Goal: Book appointment/travel/reservation

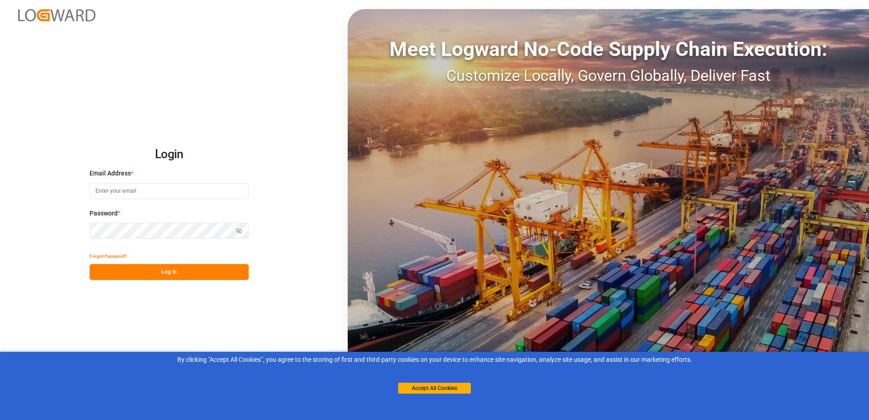
click at [138, 189] on input at bounding box center [169, 191] width 159 height 16
click at [136, 190] on input at bounding box center [169, 191] width 159 height 16
type input "[EMAIL_ADDRESS][DOMAIN_NAME]"
click at [243, 232] on button "Show password" at bounding box center [239, 231] width 19 height 16
click at [184, 270] on button "Log In" at bounding box center [169, 272] width 159 height 16
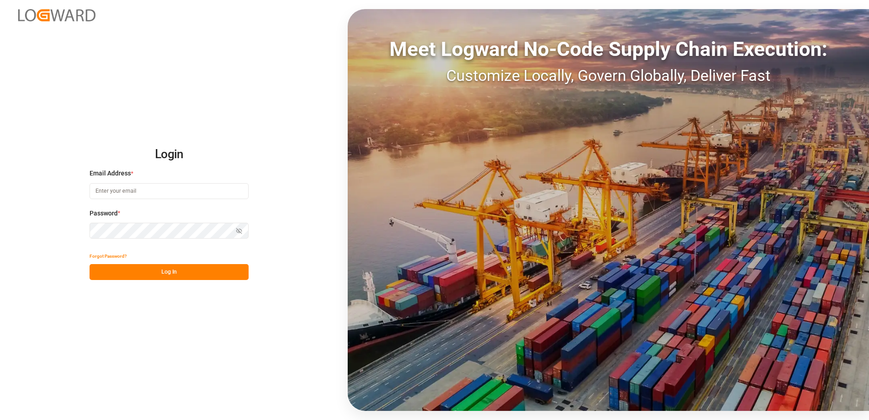
click at [147, 192] on input at bounding box center [169, 191] width 159 height 16
click at [148, 191] on input at bounding box center [169, 191] width 159 height 16
type input "[EMAIL_ADDRESS][DOMAIN_NAME]"
click at [151, 221] on div "Password * Show password Password is required." at bounding box center [169, 229] width 159 height 40
click at [205, 274] on button "Log In" at bounding box center [169, 272] width 159 height 16
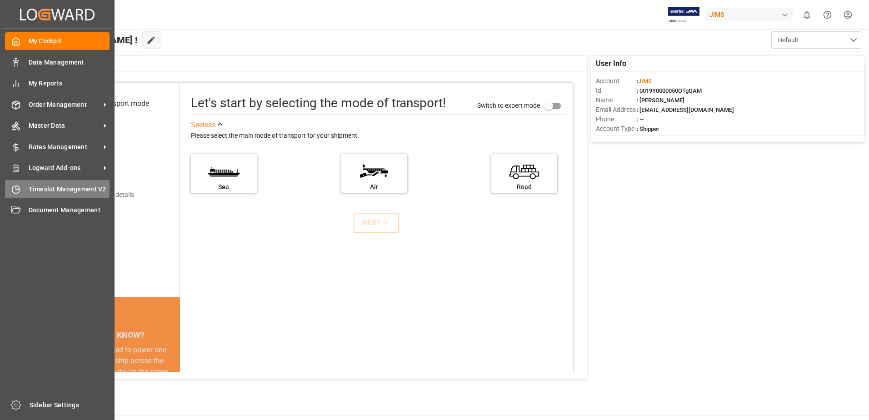
click at [50, 188] on span "Timeslot Management V2" at bounding box center [69, 190] width 81 height 10
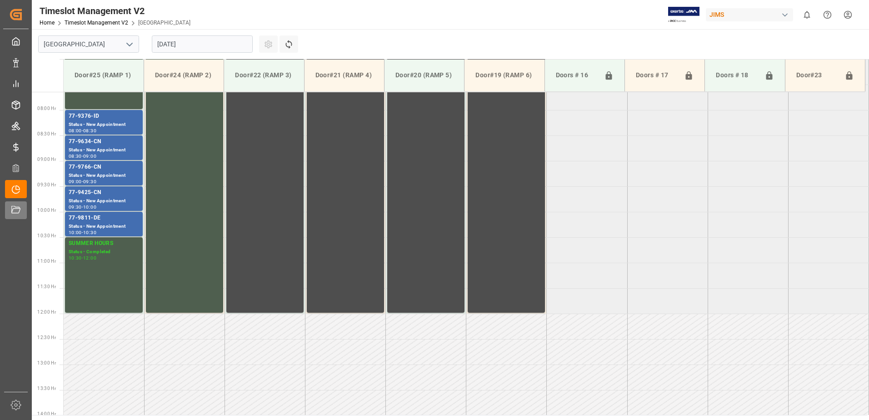
scroll to position [402, 0]
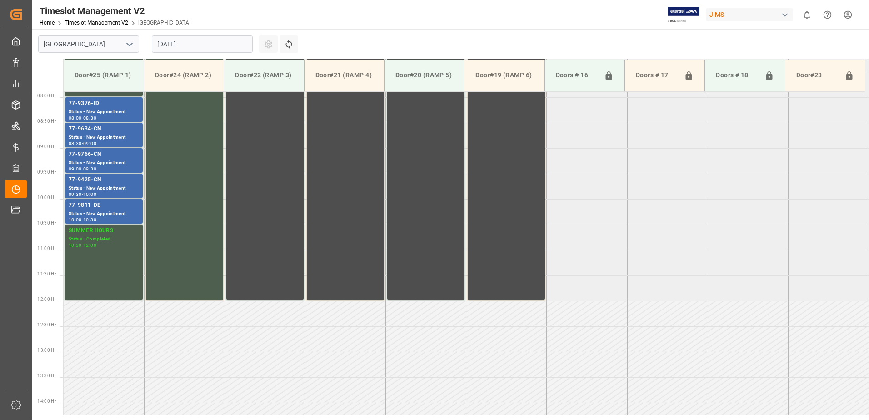
click at [208, 40] on input "[DATE]" at bounding box center [202, 43] width 101 height 17
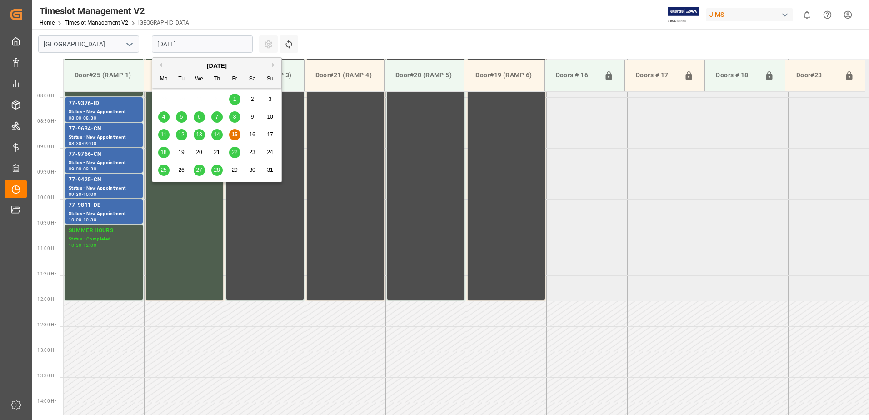
click at [162, 150] on span "18" at bounding box center [163, 152] width 6 height 6
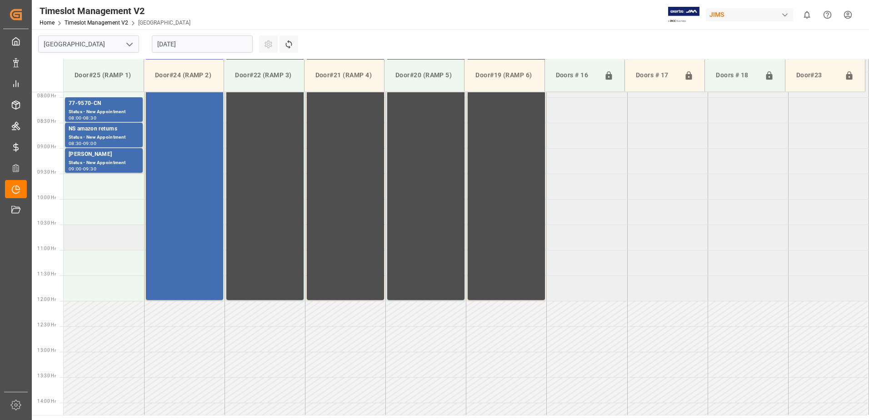
click at [90, 243] on td at bounding box center [104, 237] width 80 height 25
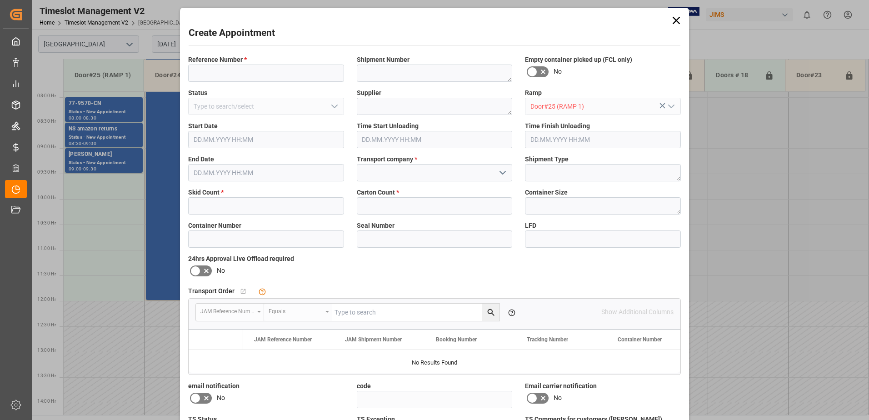
type input "[DATE] 10:30"
type input "[DATE] 11:00"
click at [264, 76] on input at bounding box center [266, 73] width 156 height 17
type input "77-10363-us"
click at [397, 76] on textarea at bounding box center [435, 73] width 156 height 17
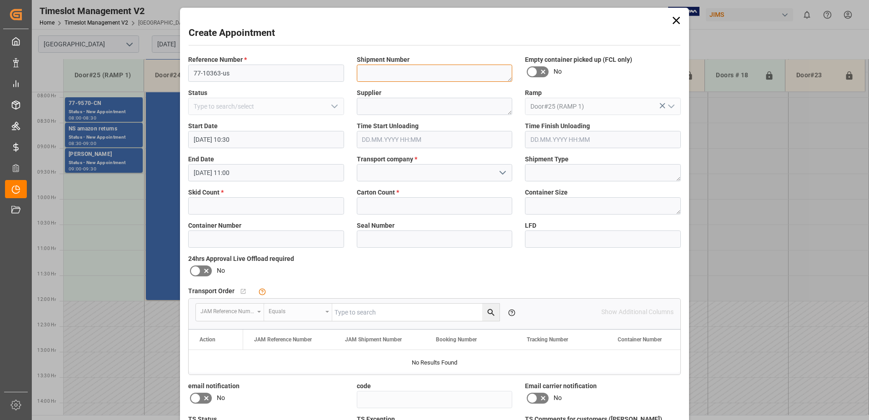
click at [397, 76] on textarea at bounding box center [435, 73] width 156 height 17
click at [268, 75] on input "77-10363-us" at bounding box center [266, 73] width 156 height 17
click at [406, 105] on textarea at bounding box center [435, 106] width 156 height 17
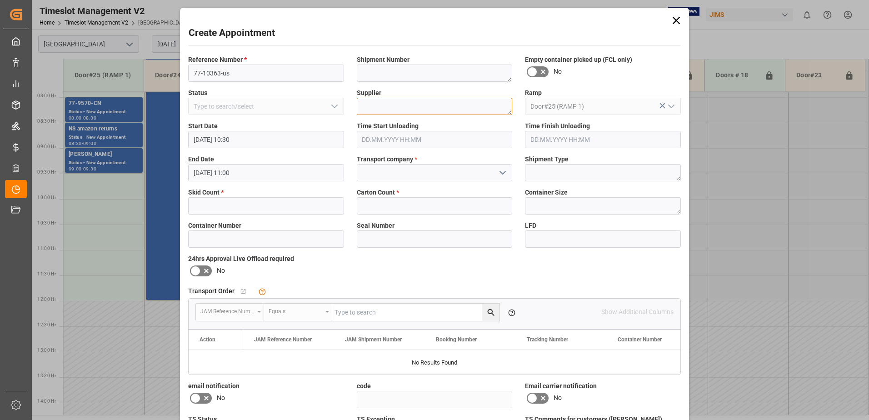
click at [406, 105] on textarea at bounding box center [435, 106] width 156 height 17
click at [402, 101] on textarea at bounding box center [435, 106] width 156 height 17
paste textarea "[PERSON_NAME]"
type textarea "[PERSON_NAME]"
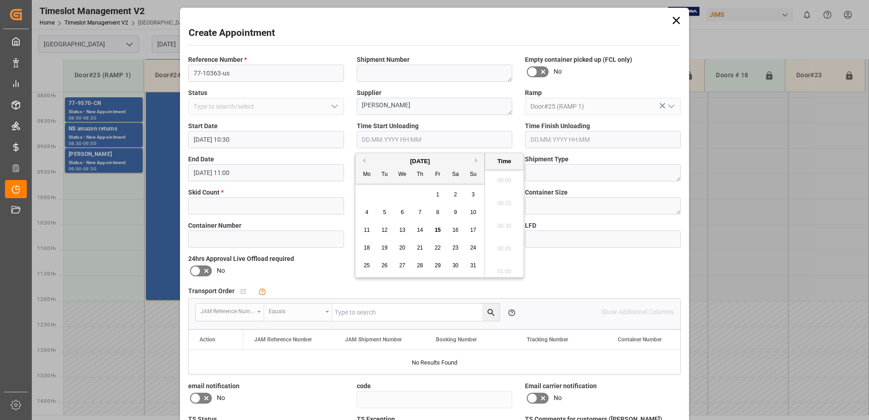
scroll to position [753, 0]
click at [296, 120] on div "Start Date [DATE] 10:30" at bounding box center [266, 134] width 169 height 33
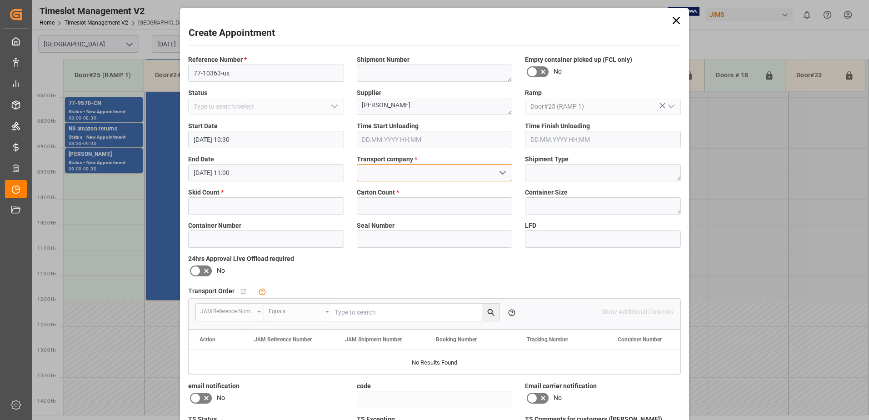
click at [387, 167] on input at bounding box center [435, 172] width 156 height 17
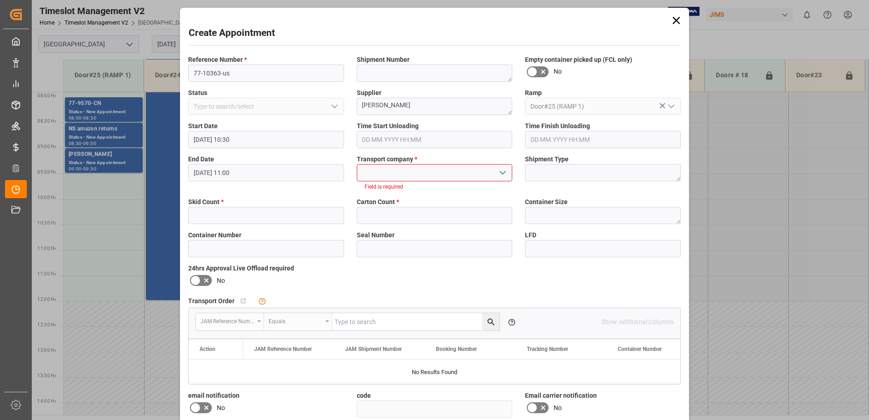
click at [499, 174] on icon "open menu" at bounding box center [502, 172] width 11 height 11
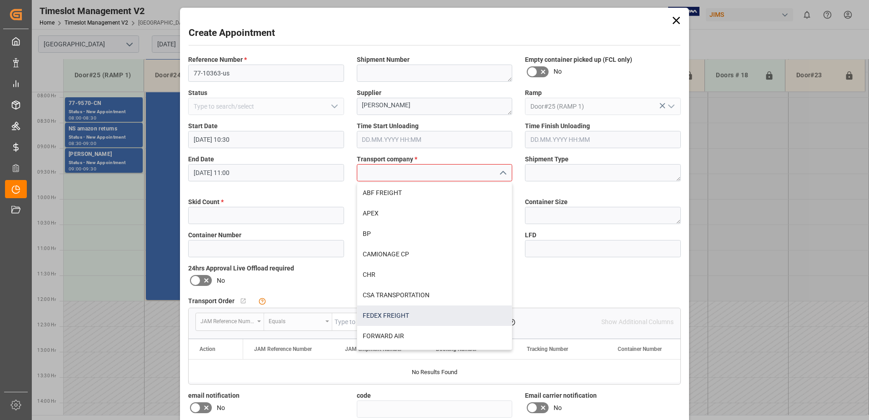
click at [397, 317] on div "FEDEX FREIGHT" at bounding box center [434, 316] width 155 height 20
type input "FEDEX FREIGHT"
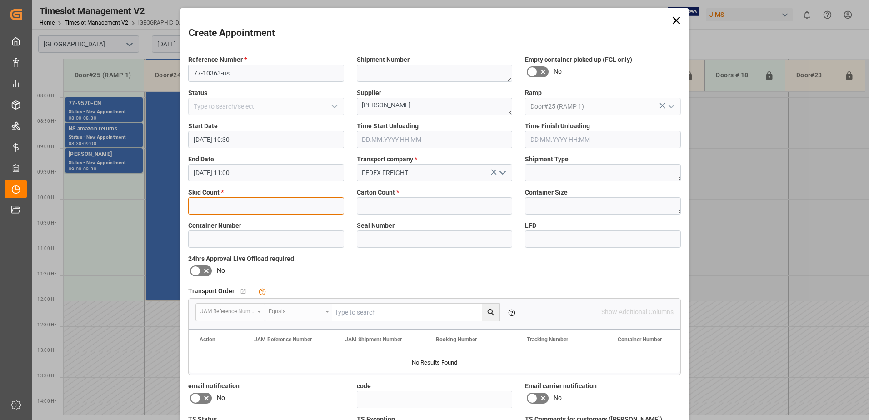
click at [235, 200] on input "text" at bounding box center [266, 205] width 156 height 17
type input "5"
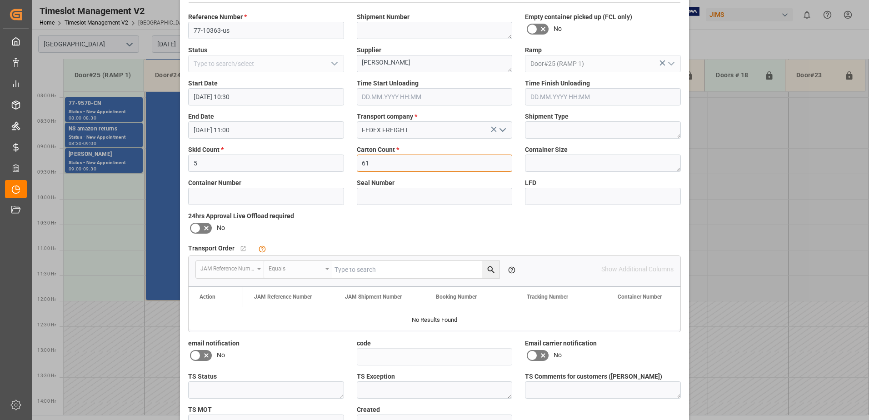
scroll to position [91, 0]
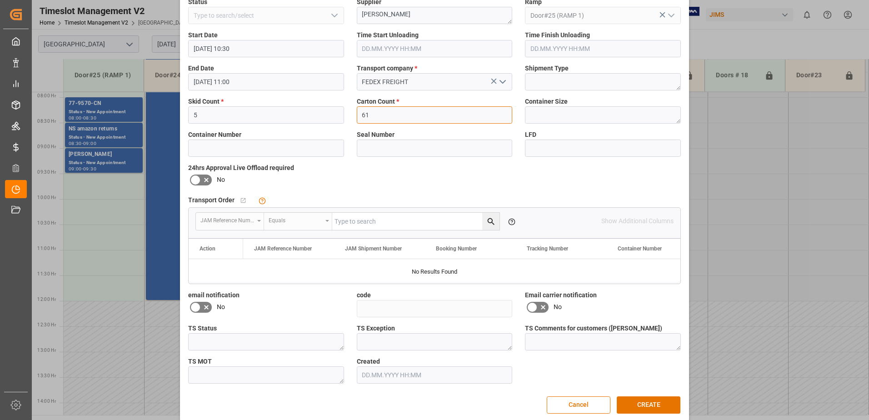
type input "61"
click at [541, 306] on icon at bounding box center [543, 307] width 11 height 11
click at [0, 0] on input "checkbox" at bounding box center [0, 0] width 0 height 0
click at [201, 311] on icon at bounding box center [206, 307] width 11 height 11
click at [0, 0] on input "checkbox" at bounding box center [0, 0] width 0 height 0
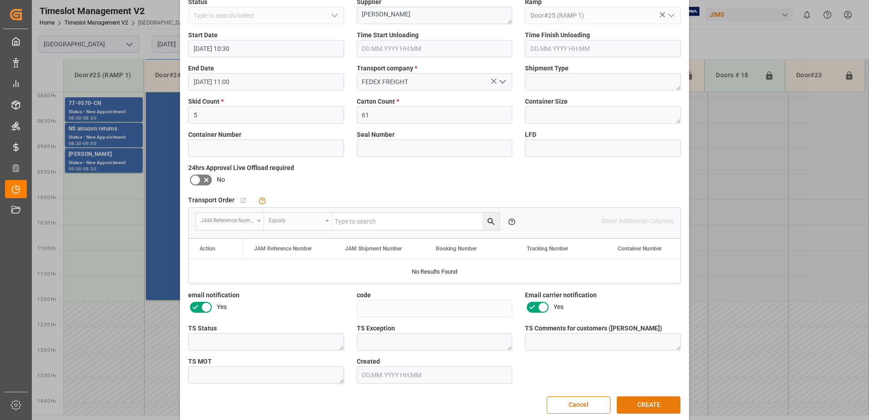
click at [634, 404] on button "CREATE" at bounding box center [649, 404] width 64 height 17
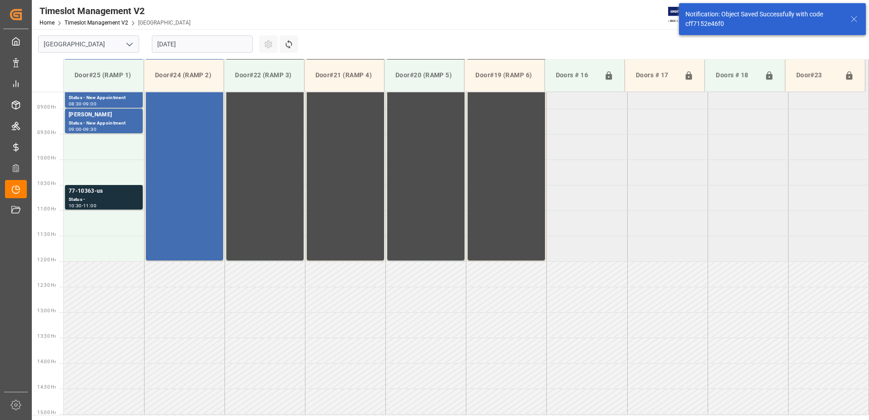
scroll to position [453, 0]
